Goal: Transaction & Acquisition: Purchase product/service

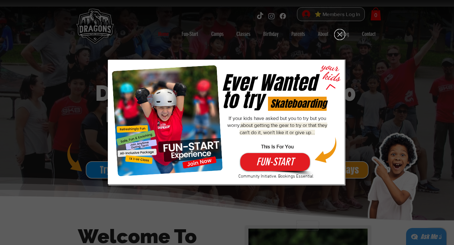
click at [340, 34] on icon "Back to site" at bounding box center [339, 34] width 11 height 11
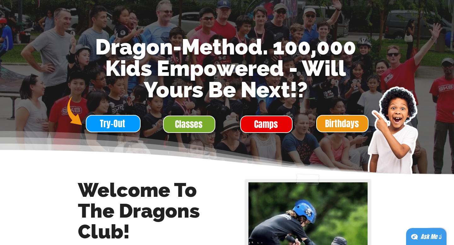
scroll to position [36, 0]
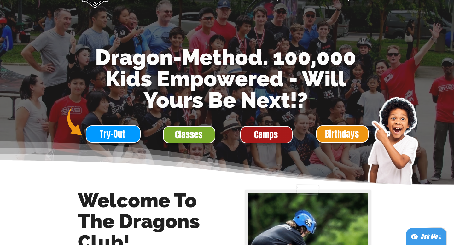
click at [248, 135] on span "Camps" at bounding box center [266, 135] width 51 height 16
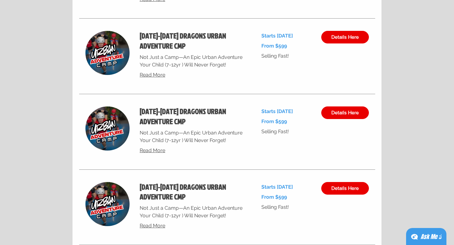
scroll to position [2580, 0]
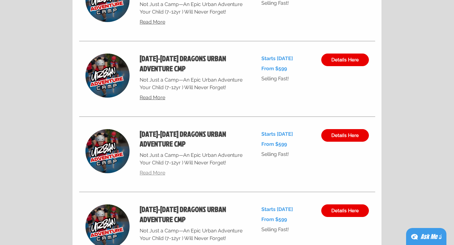
click at [152, 175] on span "Read More" at bounding box center [153, 173] width 26 height 6
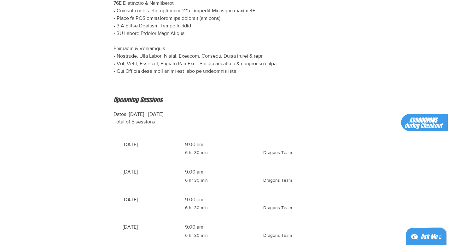
scroll to position [414, 0]
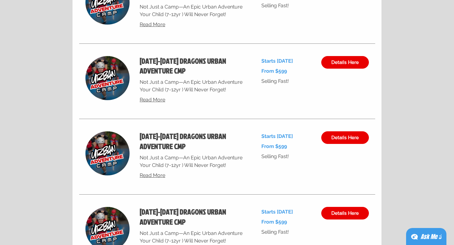
scroll to position [2685, 0]
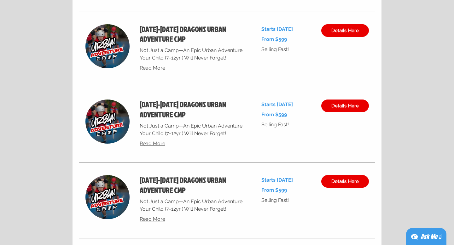
click at [340, 105] on span "Details Here" at bounding box center [345, 105] width 27 height 5
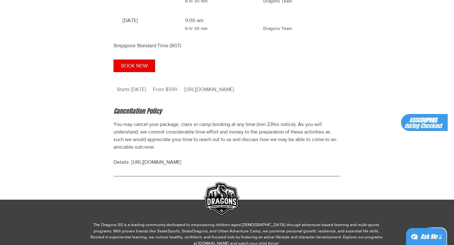
scroll to position [679, 0]
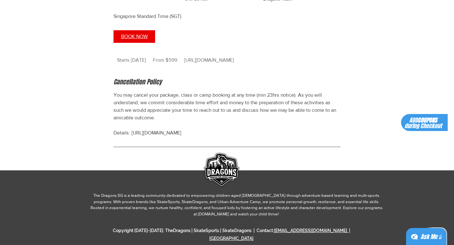
click at [133, 39] on span "BOOK NOW" at bounding box center [134, 36] width 27 height 5
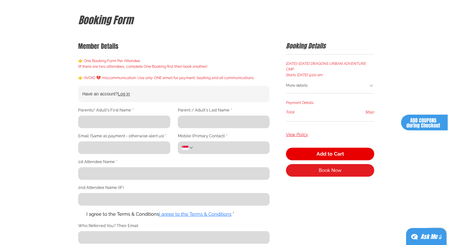
scroll to position [65, 0]
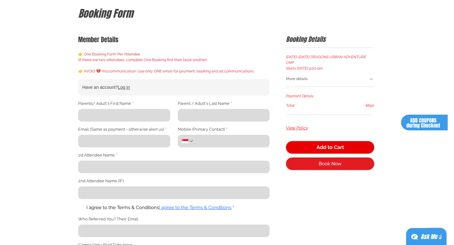
click at [144, 116] on input "Parents/ Adult's First Name *" at bounding box center [122, 115] width 88 height 13
type input "[PERSON_NAME]"
type input "[PERSON_NAME][EMAIL_ADDRESS][PERSON_NAME][DOMAIN_NAME]"
type input "91788854"
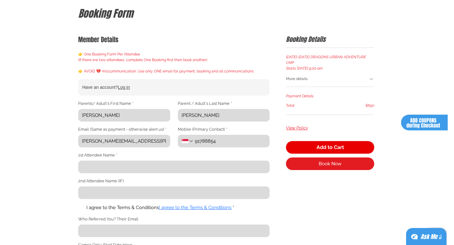
click at [133, 167] on input "1st Attendee Name *" at bounding box center [172, 167] width 188 height 13
click at [80, 209] on span "main content" at bounding box center [80, 208] width 4 height 4
type input "[PERSON_NAME]"
click at [78, 208] on input "I agree to the Terms & Conditions I agree to the Terms & Conditions *" at bounding box center [78, 208] width 0 height 0
checkbox input "true"
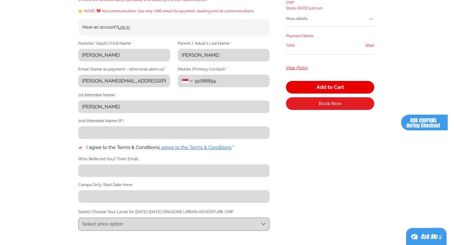
scroll to position [146, 0]
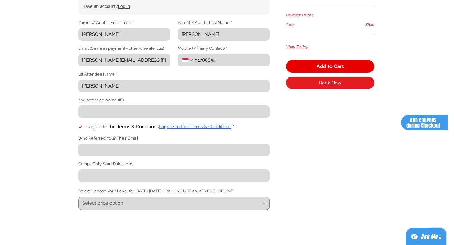
click at [145, 177] on input "Camps Only: Start Date Here" at bounding box center [172, 176] width 188 height 13
click at [144, 210] on button "Select price option" at bounding box center [173, 203] width 191 height 13
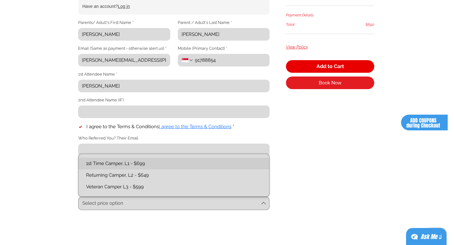
click at [151, 167] on L1-text "1st Time Camper, L1 - $699" at bounding box center [173, 164] width 183 height 7
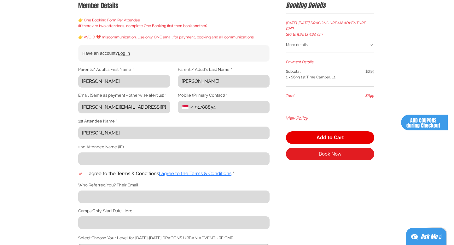
scroll to position [153, 0]
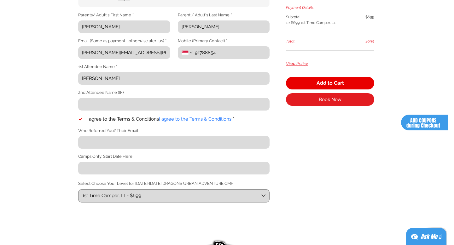
click at [157, 172] on input "Camps Only: Start Date Here" at bounding box center [172, 168] width 188 height 13
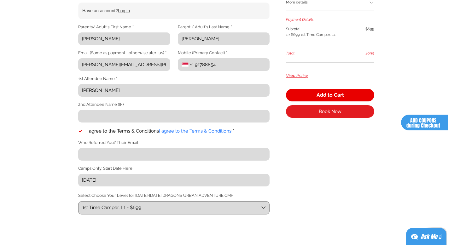
scroll to position [131, 0]
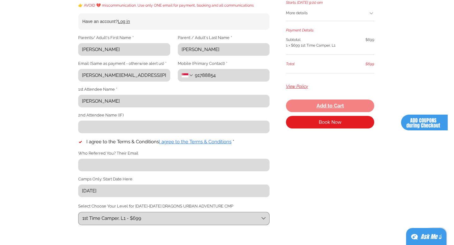
type input "[DATE]"
click at [347, 101] on button "Add to Cart" at bounding box center [330, 106] width 88 height 13
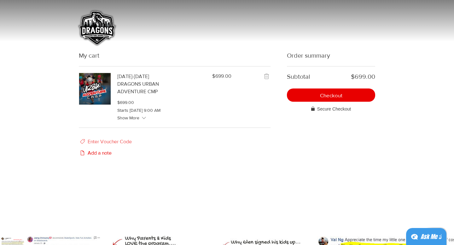
click at [118, 146] on span "Enter Voucher Code" at bounding box center [110, 142] width 44 height 8
type input "sunny50"
click at [172, 159] on span "Apply" at bounding box center [174, 156] width 14 height 5
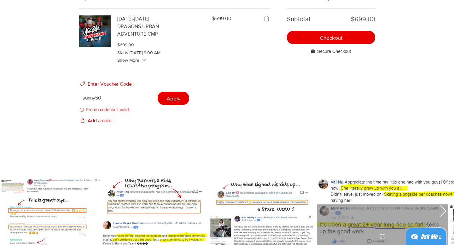
scroll to position [49, 0]
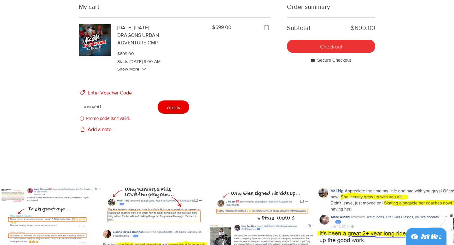
click at [328, 47] on span "Checkout" at bounding box center [331, 46] width 22 height 5
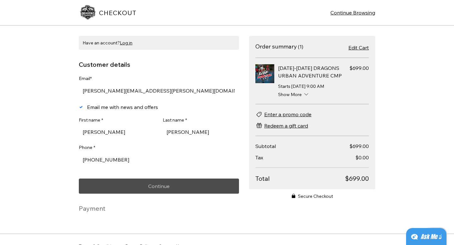
click at [186, 190] on button "Continue" at bounding box center [159, 186] width 160 height 15
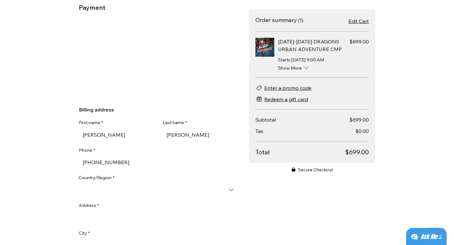
scroll to position [137, 0]
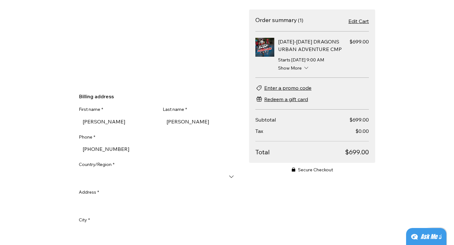
click at [162, 173] on input "Country/Region *" at bounding box center [159, 177] width 160 height 13
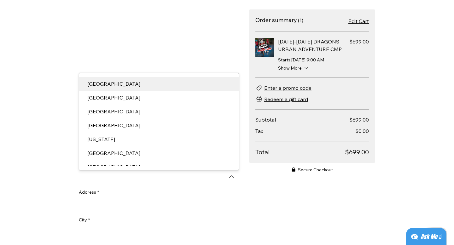
type input "[GEOGRAPHIC_DATA]"
type input "[STREET_ADDRESS][PERSON_NAME]"
type input "163008"
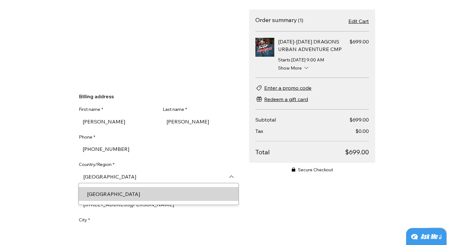
click at [156, 191] on div "[GEOGRAPHIC_DATA]" at bounding box center [158, 195] width 151 height 8
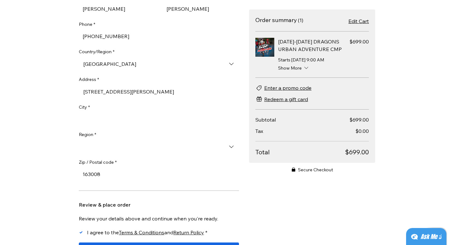
scroll to position [254, 0]
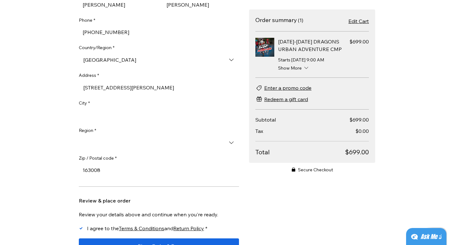
click at [148, 83] on input "[STREET_ADDRESS][PERSON_NAME]" at bounding box center [159, 87] width 160 height 13
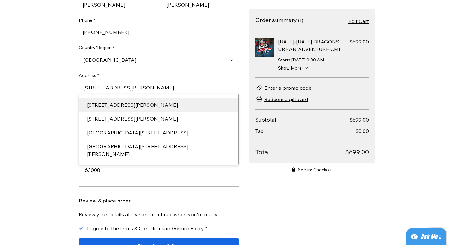
type input "[STREET_ADDRESS][PERSON_NAME]"
click at [14, 92] on div "CHECKOUT Continue Browsing Have an account? Log in Customer details Edit [PERSO…" at bounding box center [227, 122] width 454 height 245
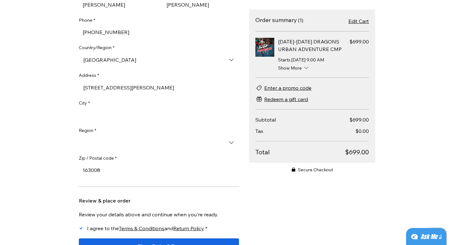
click at [127, 113] on input "City *" at bounding box center [157, 115] width 156 height 13
type input "A"
type input "[GEOGRAPHIC_DATA]"
click at [194, 138] on input "Region *" at bounding box center [159, 143] width 160 height 13
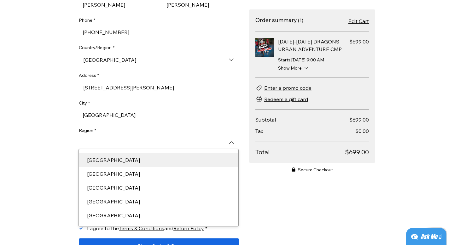
click at [93, 158] on div "[GEOGRAPHIC_DATA]" at bounding box center [158, 160] width 151 height 8
type input "[GEOGRAPHIC_DATA]"
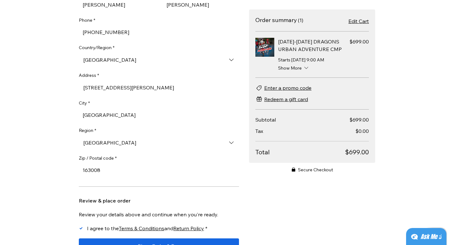
click at [54, 144] on div "CHECKOUT Continue Browsing Have an account? Log in Customer details Edit [PERSO…" at bounding box center [227, 122] width 454 height 245
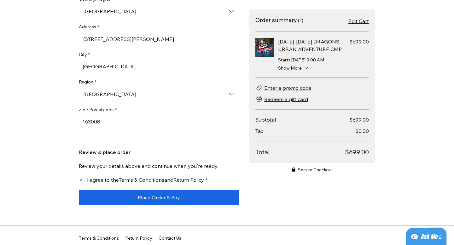
scroll to position [336, 0]
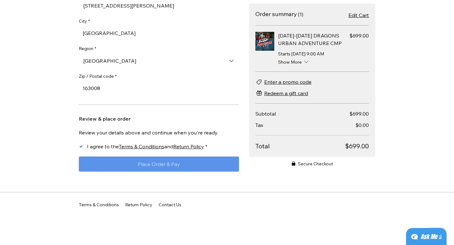
click at [113, 160] on button "Place Order & Pay" at bounding box center [159, 164] width 160 height 15
